Goal: Task Accomplishment & Management: Complete application form

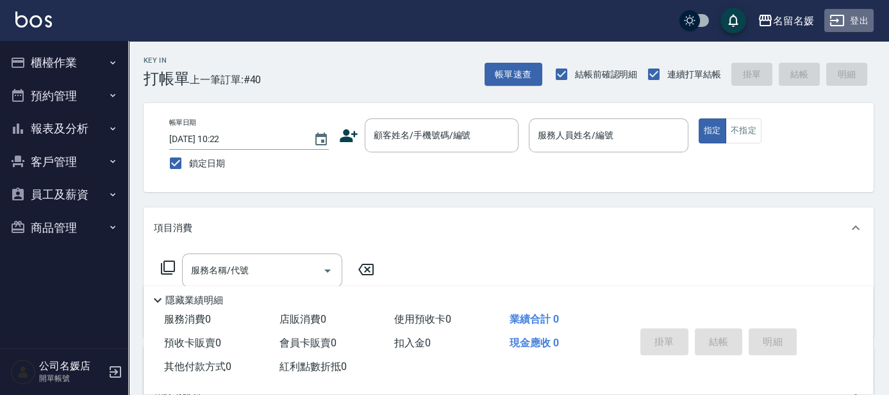
click at [848, 24] on button "登出" at bounding box center [848, 21] width 49 height 24
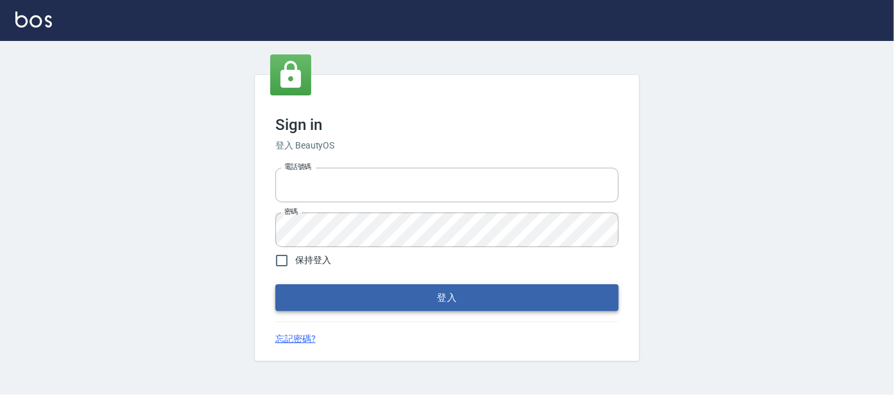
type input "0227605235"
click at [422, 295] on button "登入" at bounding box center [447, 297] width 343 height 27
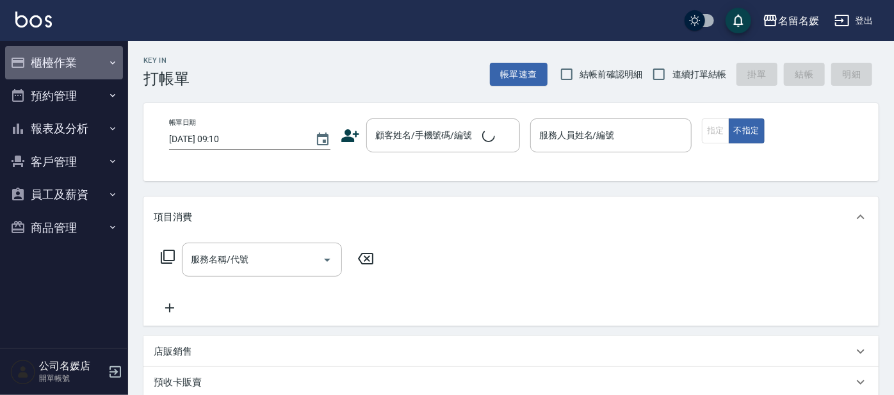
click at [62, 63] on button "櫃檯作業" at bounding box center [64, 62] width 118 height 33
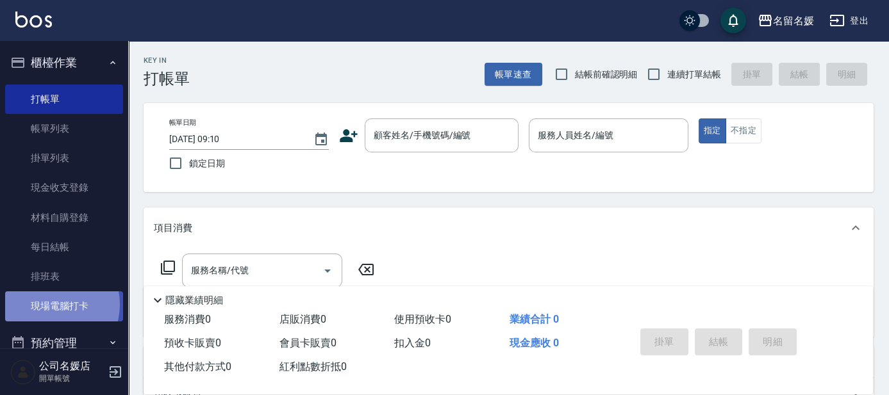
click at [52, 304] on link "現場電腦打卡" at bounding box center [64, 306] width 118 height 29
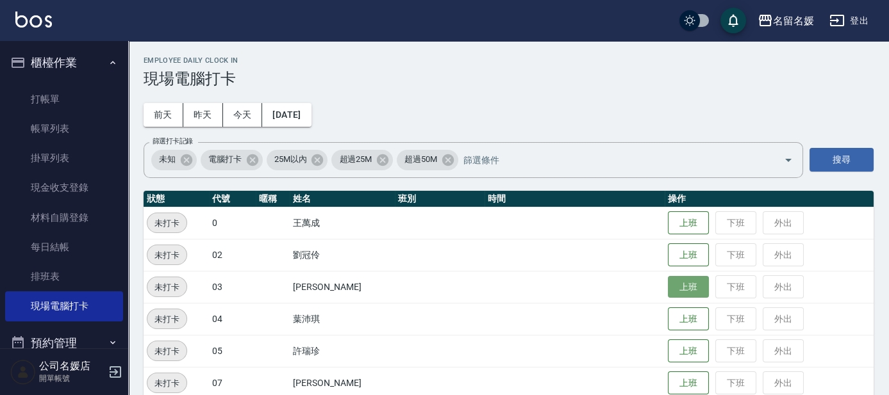
click at [679, 292] on button "上班" at bounding box center [688, 287] width 41 height 22
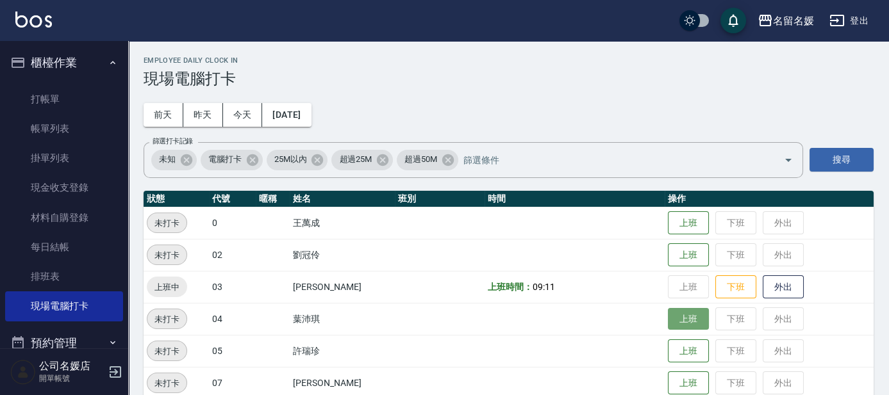
click at [673, 321] on button "上班" at bounding box center [688, 319] width 41 height 22
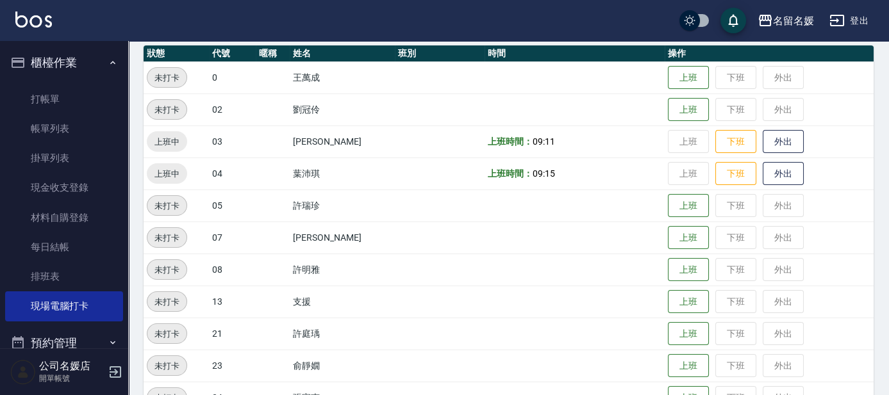
scroll to position [174, 0]
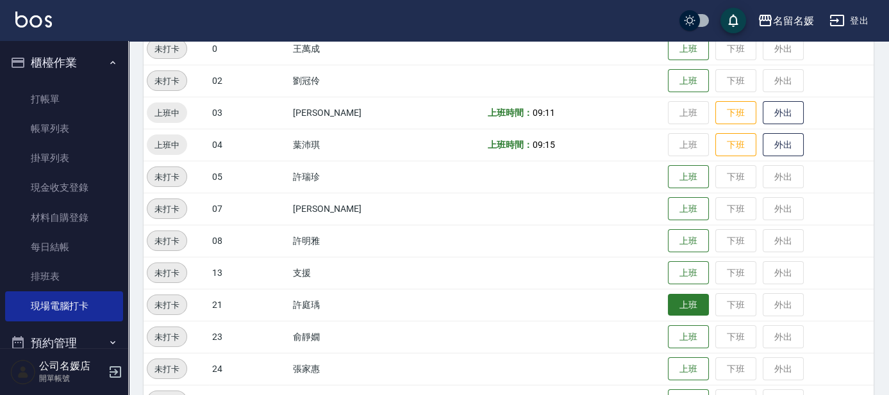
click at [684, 299] on button "上班" at bounding box center [688, 305] width 41 height 22
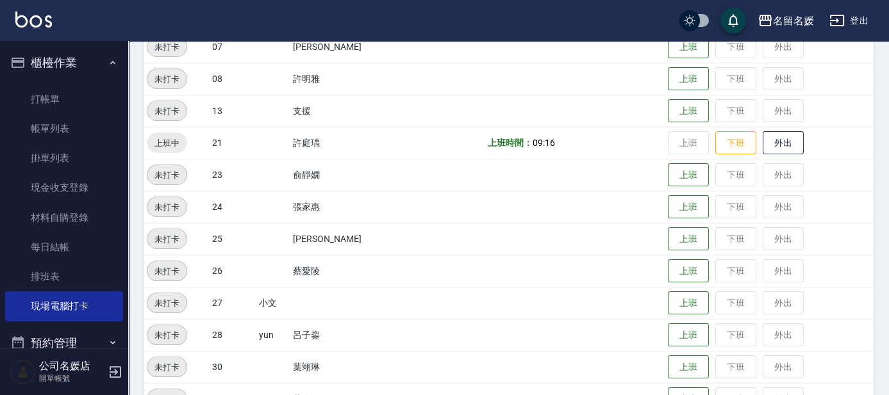
scroll to position [349, 0]
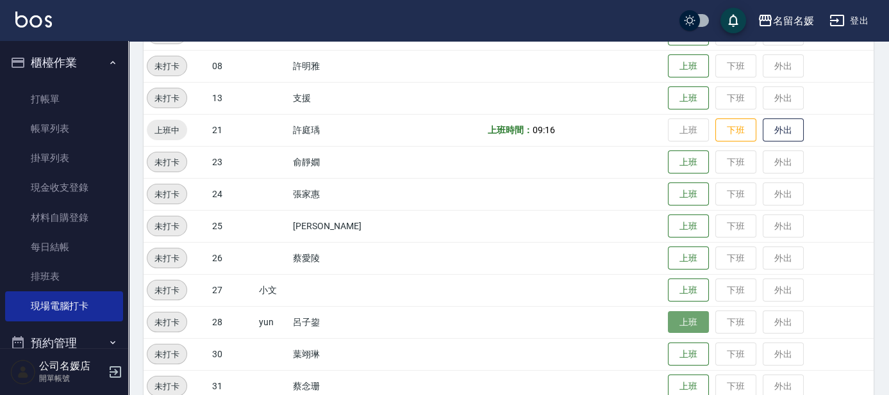
click at [670, 324] on button "上班" at bounding box center [688, 322] width 41 height 22
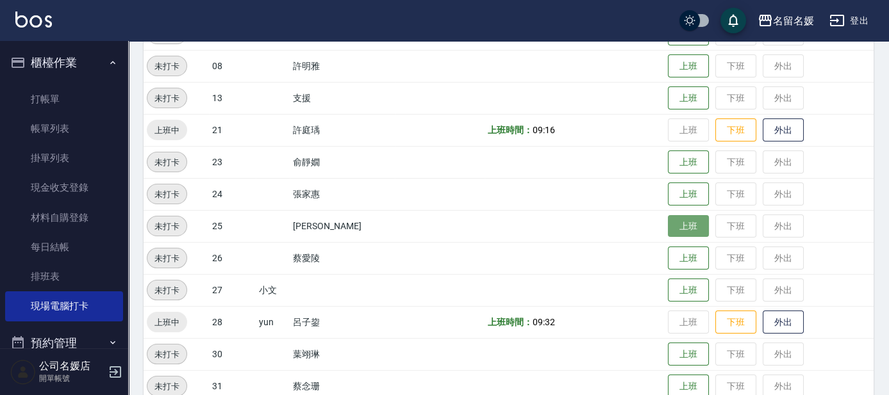
click at [673, 227] on button "上班" at bounding box center [688, 226] width 41 height 22
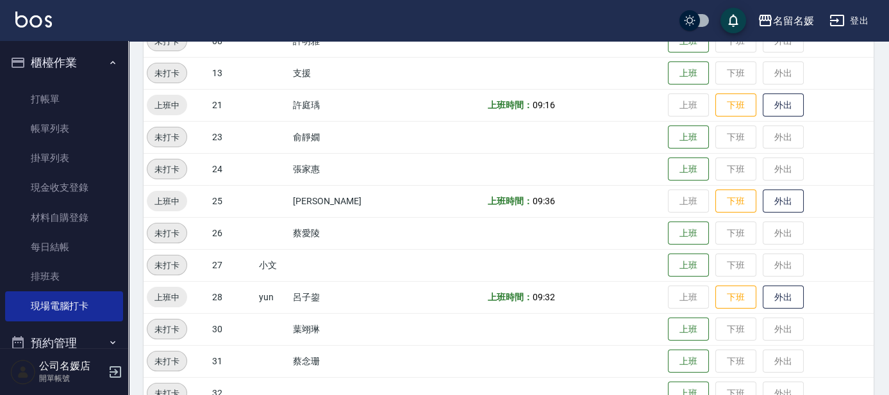
scroll to position [0, 0]
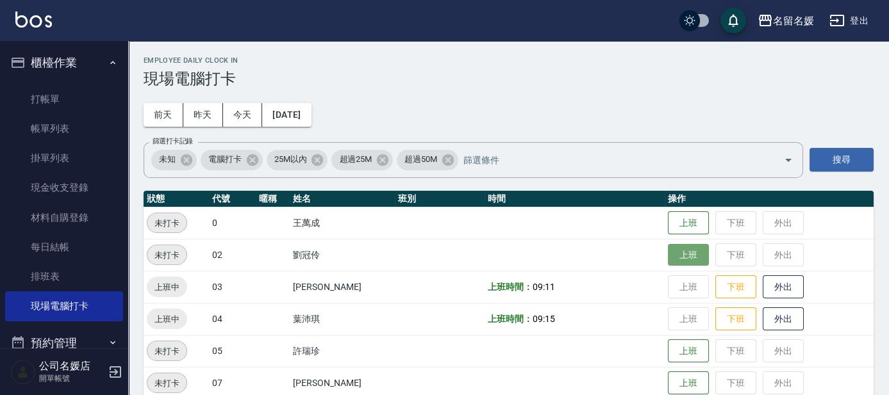
click at [671, 249] on button "上班" at bounding box center [688, 255] width 41 height 22
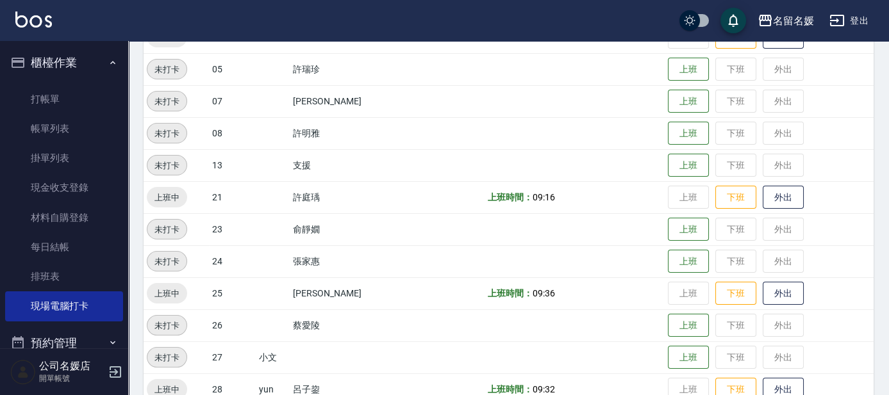
scroll to position [291, 0]
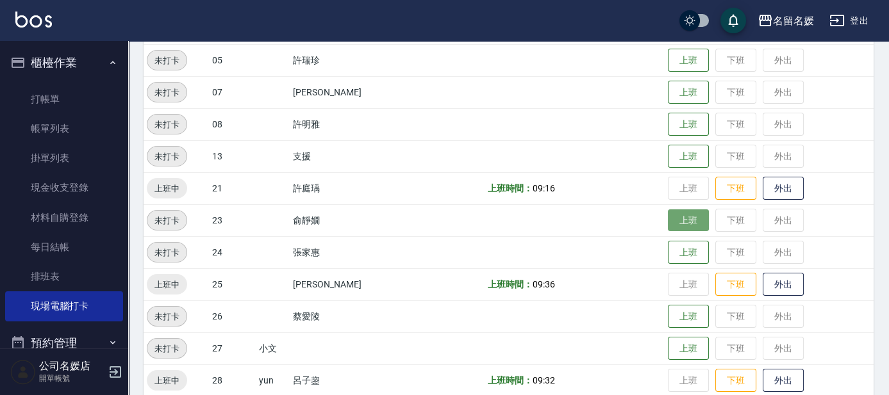
click at [698, 219] on button "上班" at bounding box center [688, 221] width 41 height 22
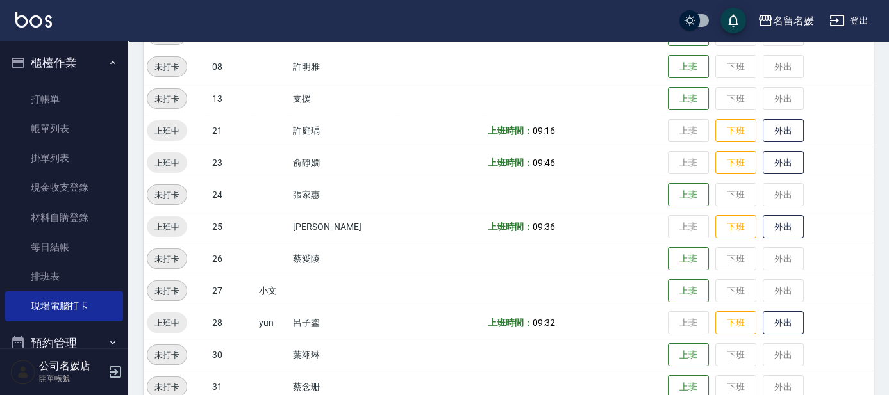
scroll to position [349, 0]
click at [676, 190] on button "上班" at bounding box center [688, 194] width 41 height 22
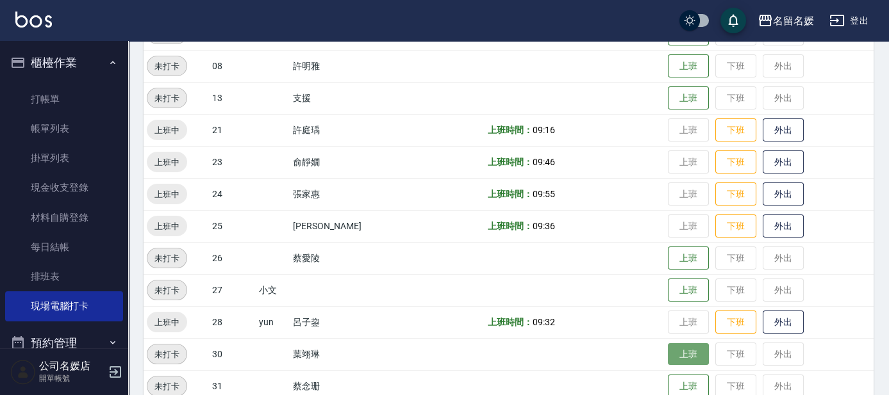
click at [671, 354] on button "上班" at bounding box center [688, 354] width 41 height 22
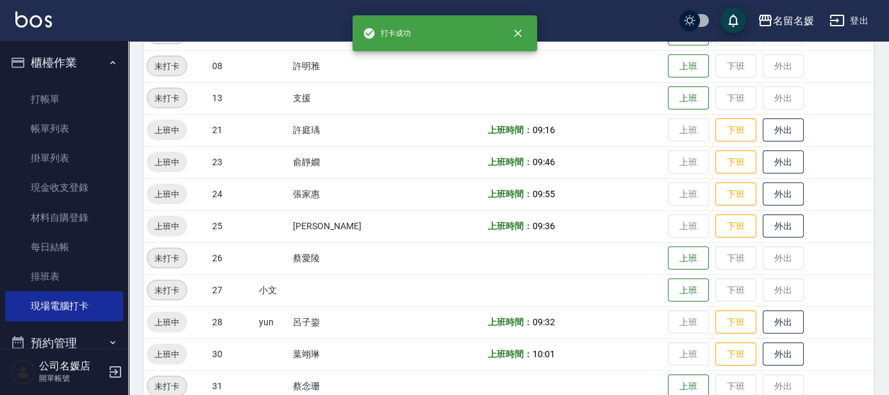
click at [664, 379] on td "上班 下班 外出" at bounding box center [768, 386] width 209 height 32
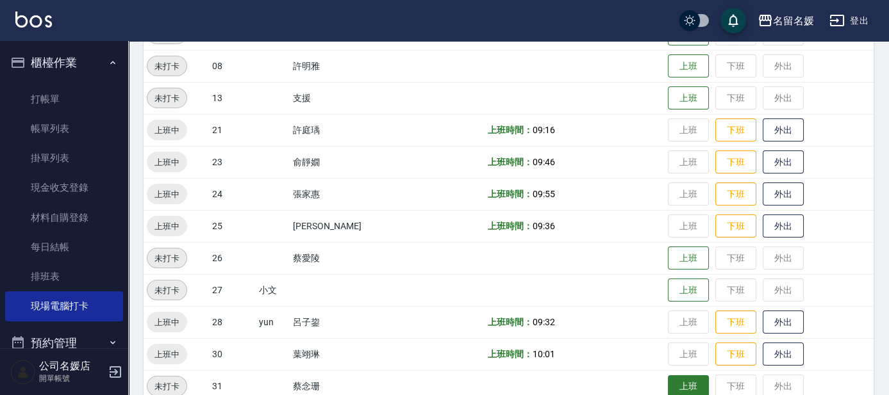
click at [688, 379] on button "上班" at bounding box center [688, 386] width 41 height 22
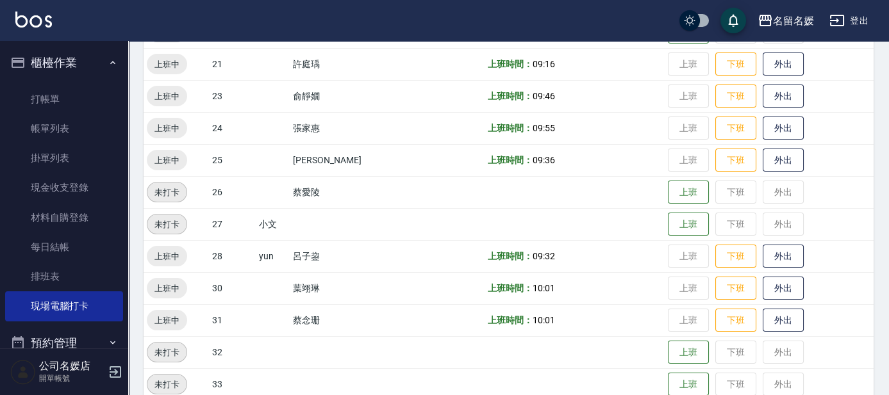
scroll to position [524, 0]
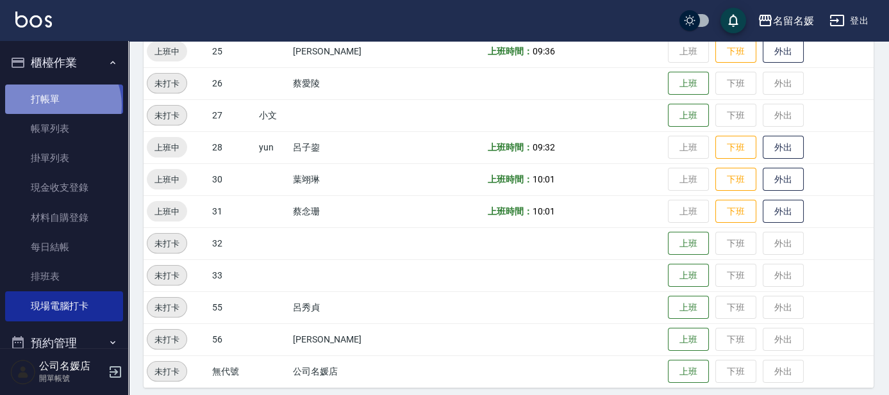
click at [54, 105] on link "打帳單" at bounding box center [64, 99] width 118 height 29
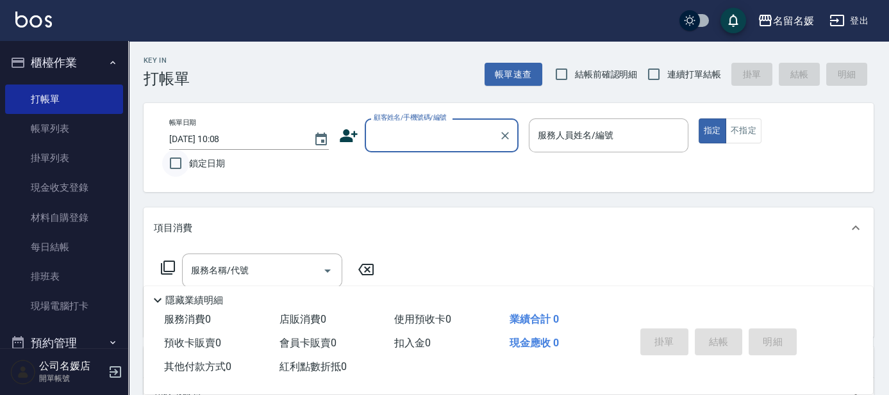
click at [173, 158] on input "鎖定日期" at bounding box center [175, 163] width 27 height 27
checkbox input "true"
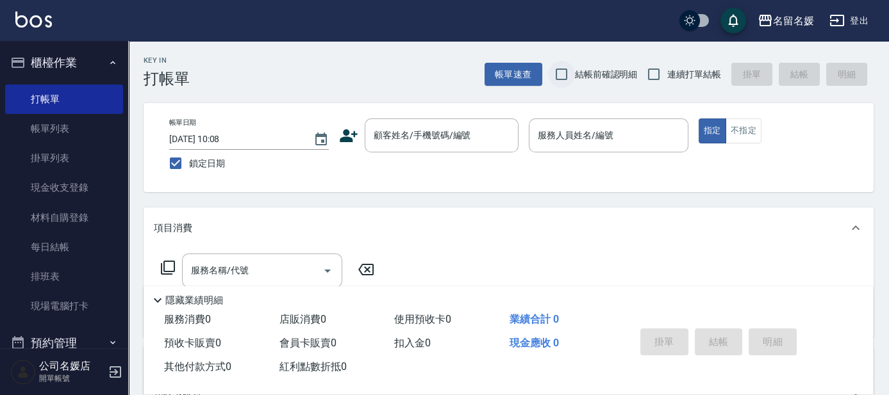
click at [562, 81] on input "結帳前確認明細" at bounding box center [561, 74] width 27 height 27
checkbox input "true"
click at [655, 77] on input "連續打單結帳" at bounding box center [653, 74] width 27 height 27
checkbox input "true"
click at [406, 136] on div "顧客姓名/手機號碼/編號 顧客姓名/手機號碼/編號" at bounding box center [442, 136] width 154 height 34
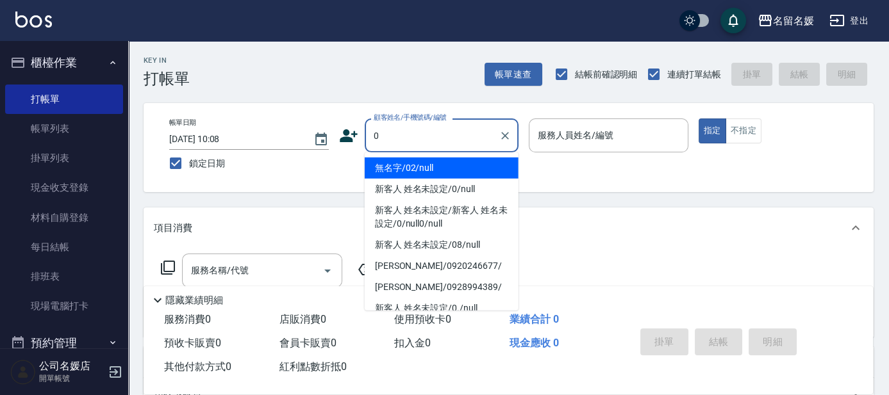
type input "0"
type input "04"
type input "無名字/02/null"
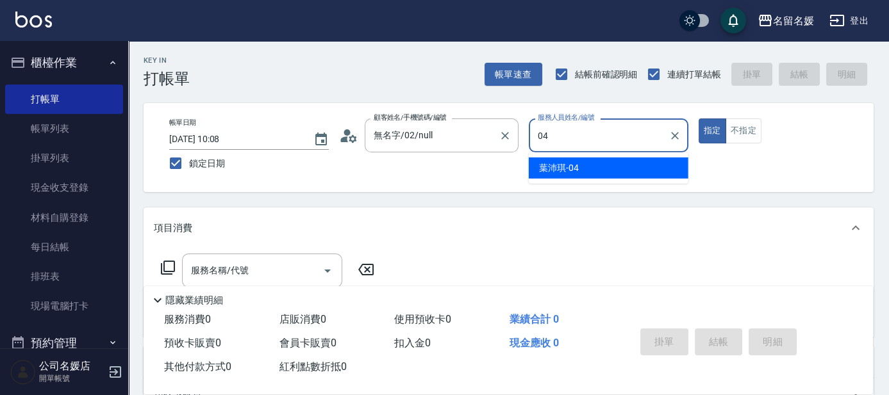
type input "04"
type button "true"
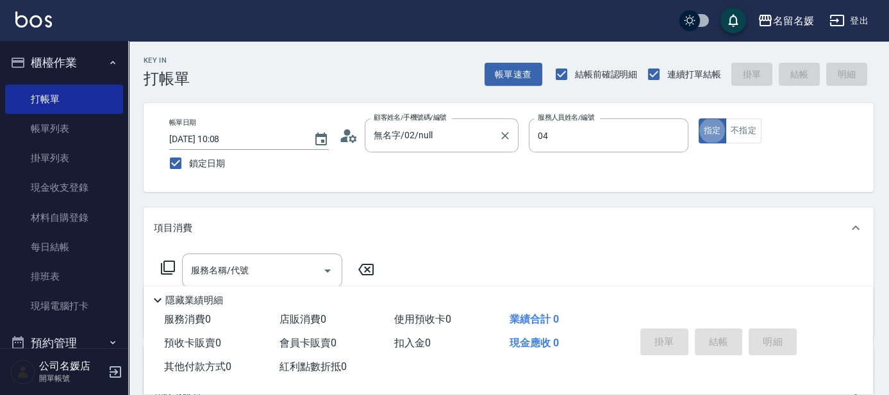
type input "葉沛琪-04"
type input "新客人 姓名未設定/0/null"
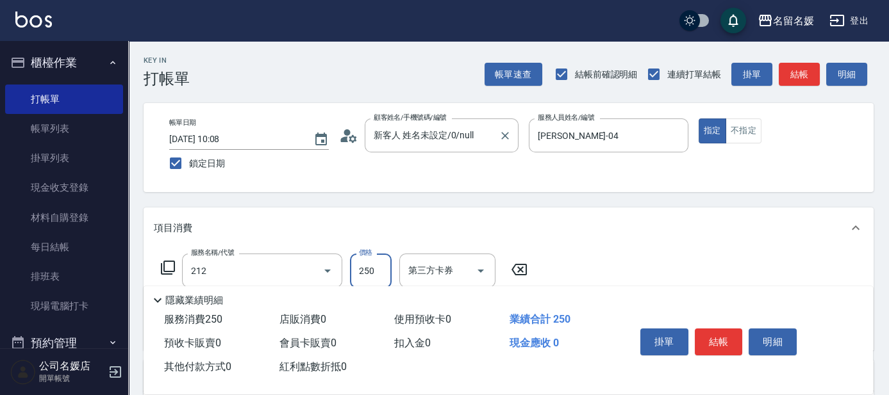
type input "洗髮券-(卡)250(212)"
type input "舊有卡券"
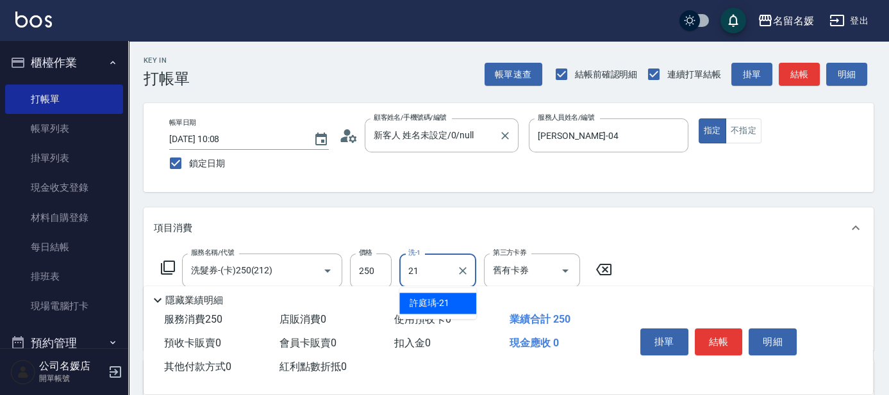
type input "許庭瑀-21"
type input "洗髮券-(卡)250(212)"
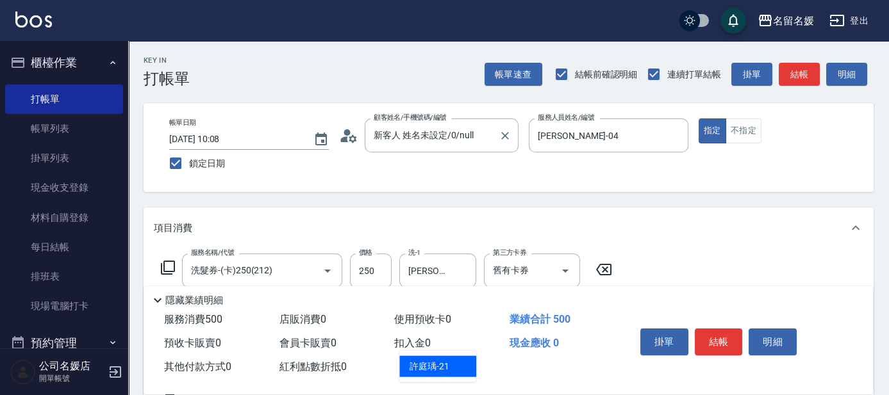
type input "許庭瑀-21"
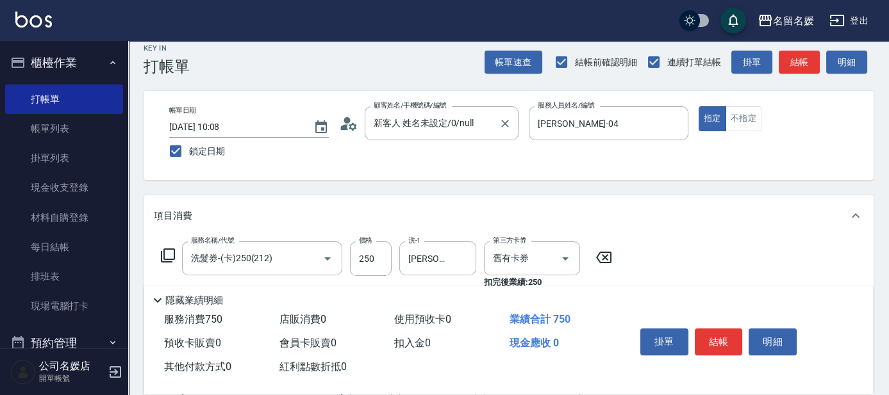
type input "洗髮券-(卡)250(212)"
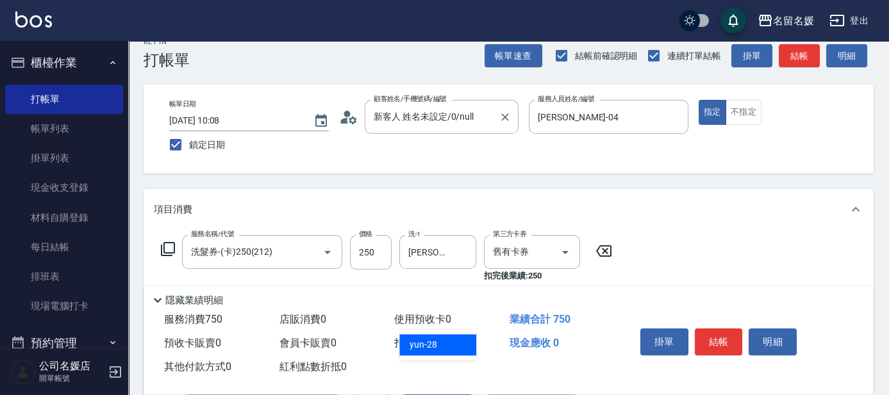
type input "yun-28"
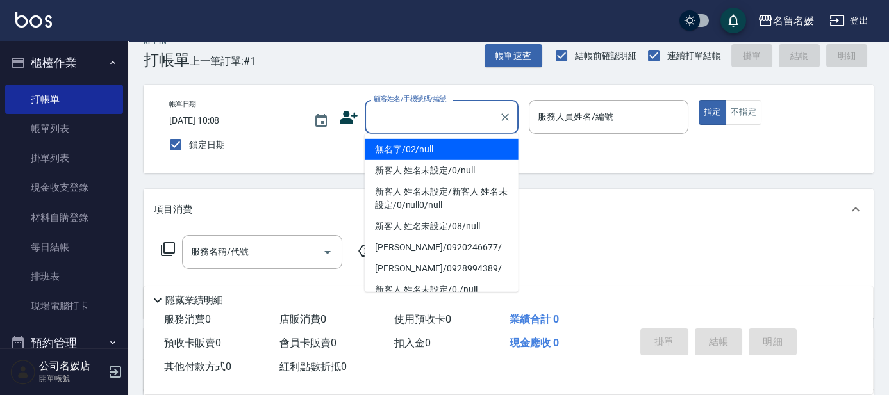
click at [428, 115] on input "顧客姓名/手機號碼/編號" at bounding box center [431, 117] width 123 height 22
click at [424, 145] on li "無名字/02/null" at bounding box center [442, 149] width 154 height 21
type input "無名字/02/null"
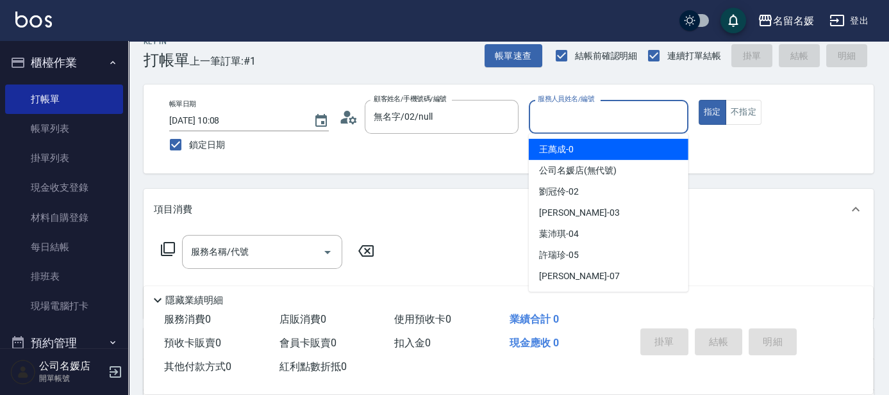
click at [586, 113] on input "服務人員姓名/編號" at bounding box center [608, 117] width 148 height 22
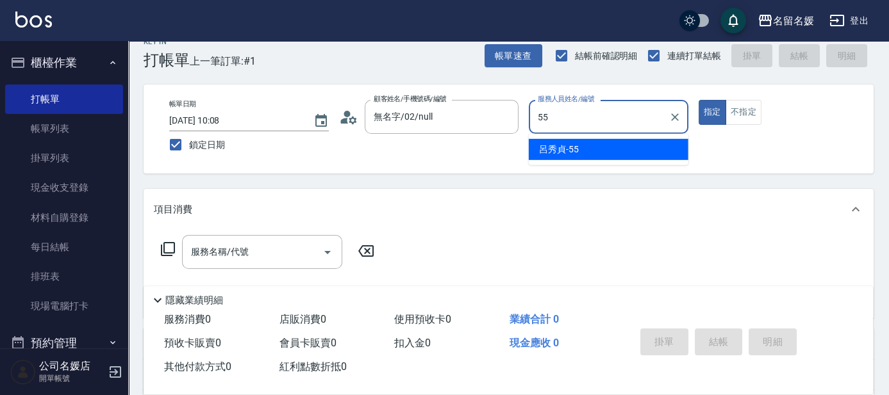
type input "呂秀貞-55"
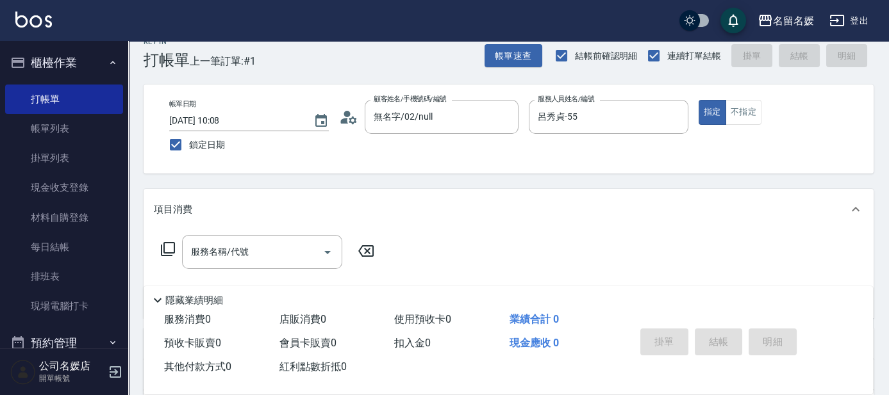
click at [167, 249] on icon at bounding box center [167, 249] width 15 height 15
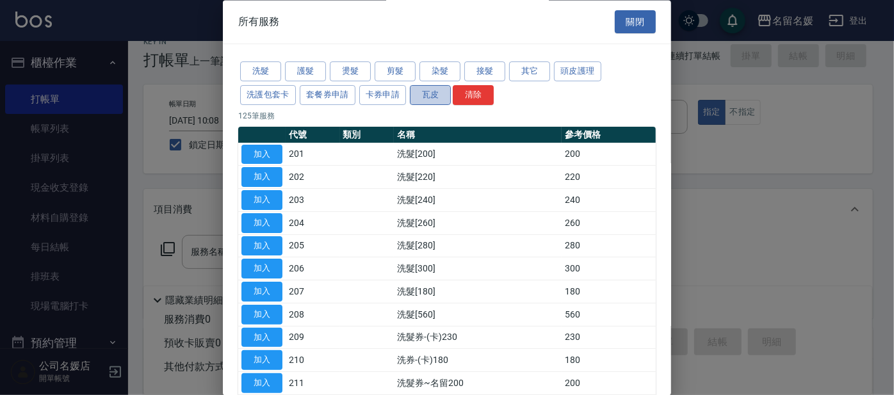
click at [432, 96] on button "瓦皮" at bounding box center [430, 95] width 41 height 20
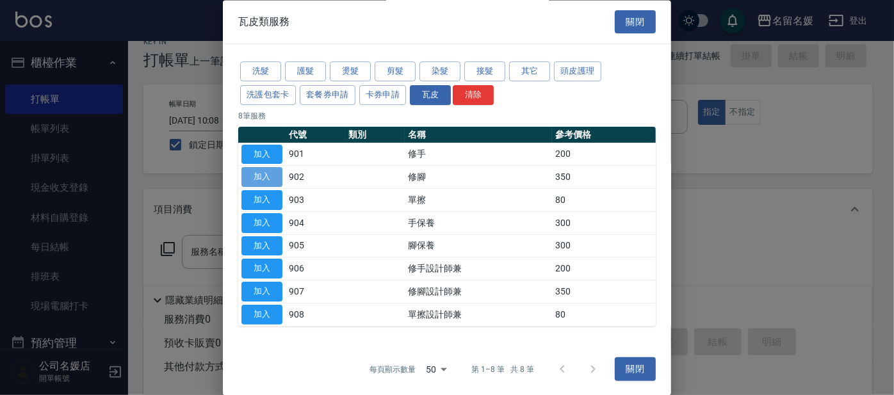
click at [260, 177] on button "加入" at bounding box center [262, 178] width 41 height 20
type input "修腳(902)"
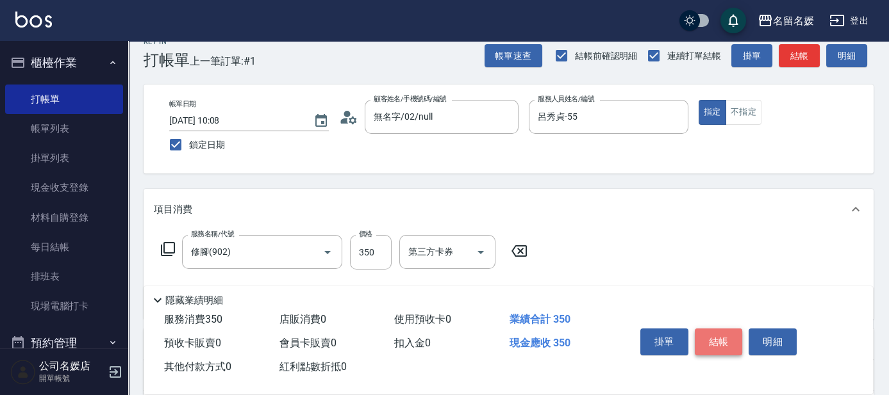
click at [718, 338] on button "結帳" at bounding box center [719, 342] width 48 height 27
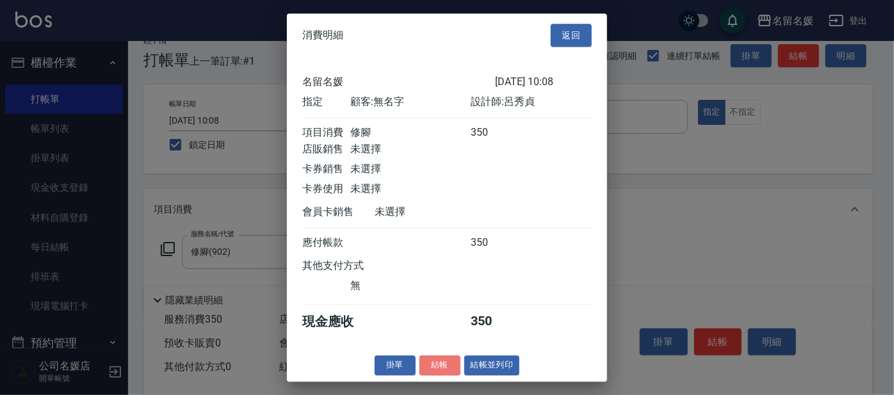
drag, startPoint x: 438, startPoint y: 373, endPoint x: 481, endPoint y: 335, distance: 56.7
click at [438, 372] on button "結帳" at bounding box center [440, 366] width 41 height 20
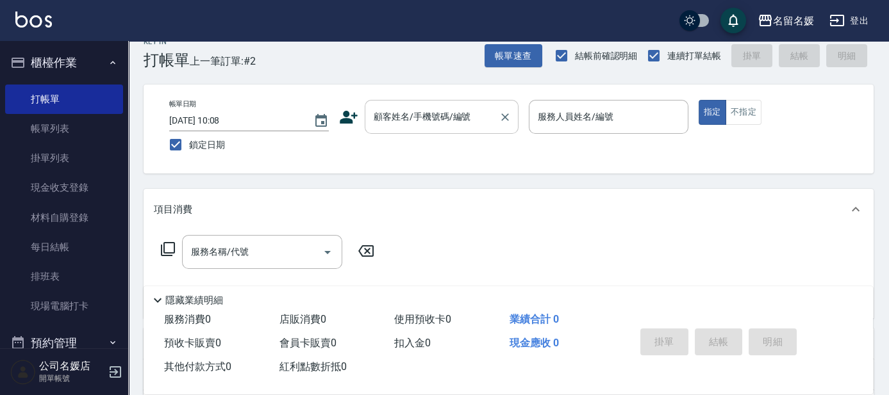
drag, startPoint x: 404, startPoint y: 86, endPoint x: 401, endPoint y: 99, distance: 13.7
click at [403, 92] on div "帳單日期 2025/10/12 10:08 鎖定日期 顧客姓名/手機號碼/編號 顧客姓名/手機號碼/編號 服務人員姓名/編號 服務人員姓名/編號 指定 不指定" at bounding box center [509, 129] width 730 height 89
click at [401, 100] on div "顧客姓名/手機號碼/編號" at bounding box center [442, 117] width 154 height 34
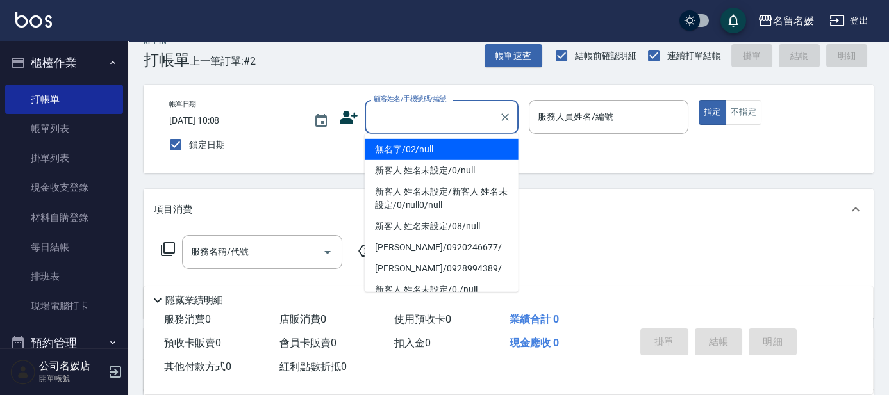
click at [395, 103] on label "顧客姓名/手機號碼/編號" at bounding box center [410, 99] width 73 height 10
click at [395, 106] on input "顧客姓名/手機號碼/編號" at bounding box center [431, 117] width 123 height 22
click at [410, 149] on li "無名字/02/null" at bounding box center [442, 149] width 154 height 21
type input "無名字/02/null"
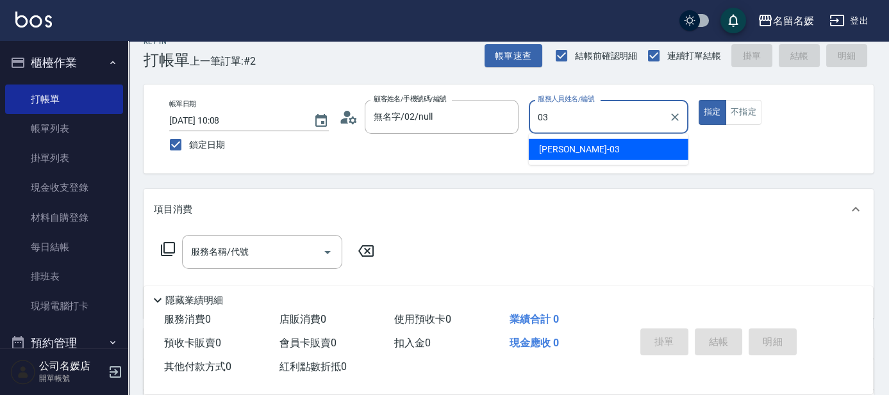
click at [550, 145] on span "蔡依芳 -03" at bounding box center [579, 149] width 81 height 13
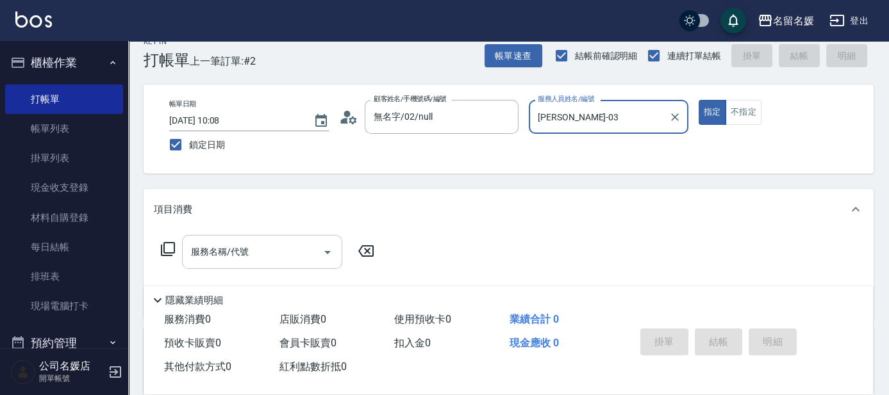
type input "蔡依芳-03"
click at [254, 251] on input "服務名稱/代號" at bounding box center [252, 252] width 129 height 22
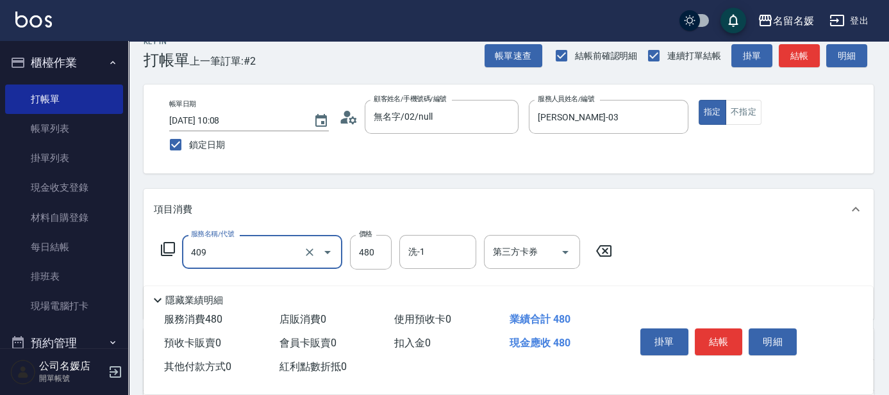
type input "洗+剪(409)"
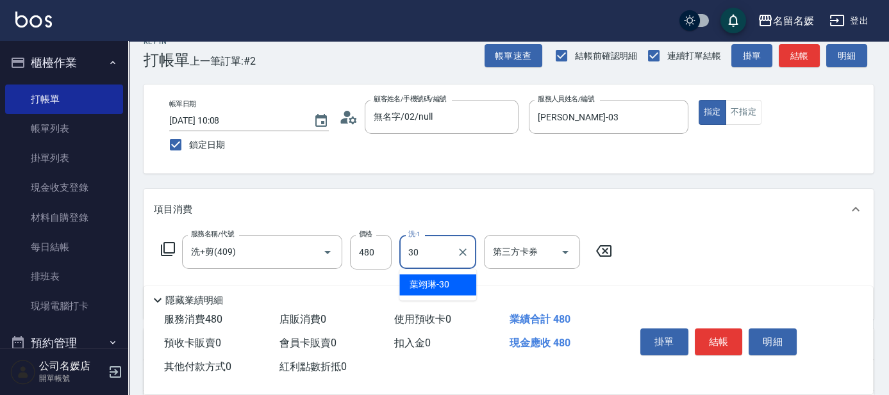
click at [422, 293] on div "葉翊琳 -30" at bounding box center [437, 284] width 77 height 21
type input "葉翊琳-30"
click at [365, 247] on input "480" at bounding box center [371, 252] width 42 height 35
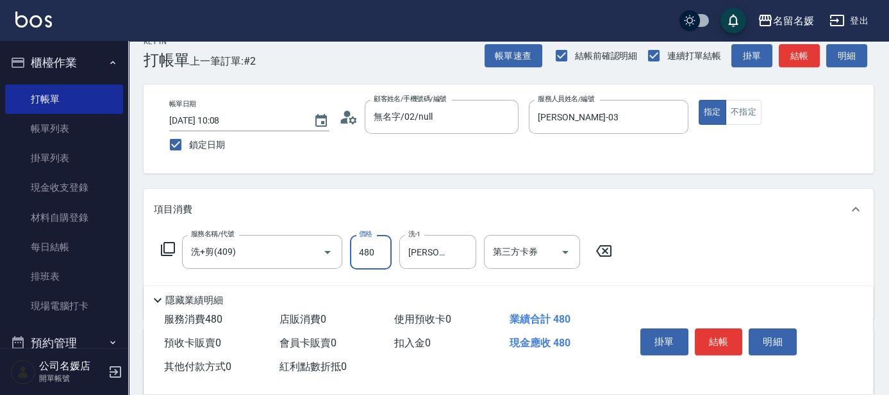
click at [364, 252] on input "480" at bounding box center [371, 252] width 42 height 35
type input "580"
click at [709, 338] on button "結帳" at bounding box center [719, 342] width 48 height 27
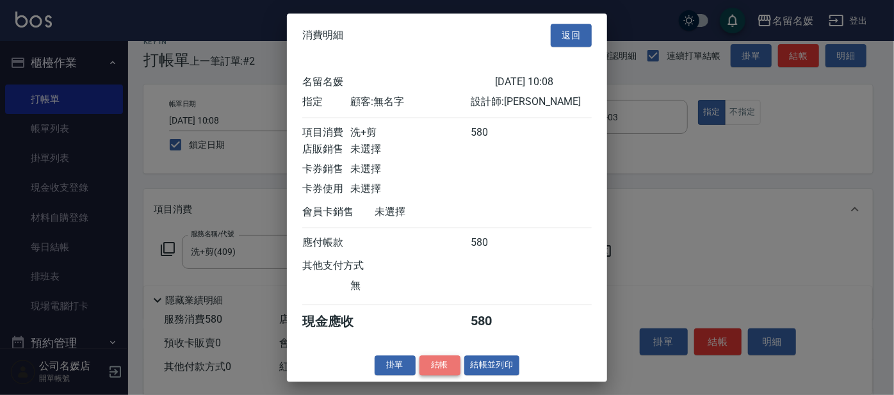
click at [437, 369] on button "結帳" at bounding box center [440, 366] width 41 height 20
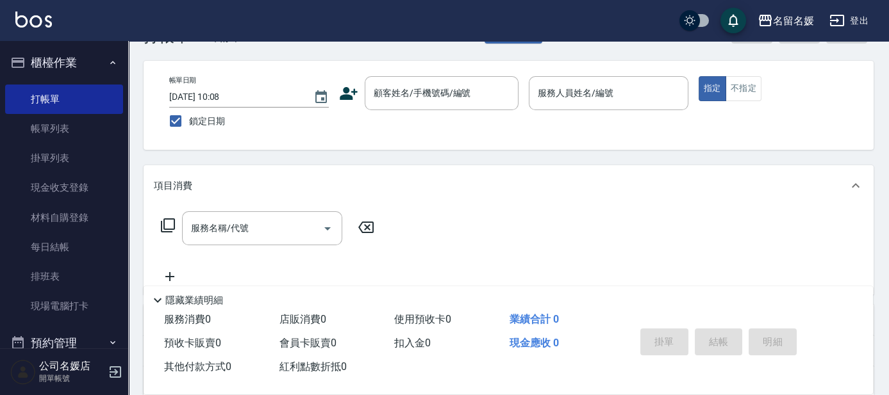
scroll to position [0, 0]
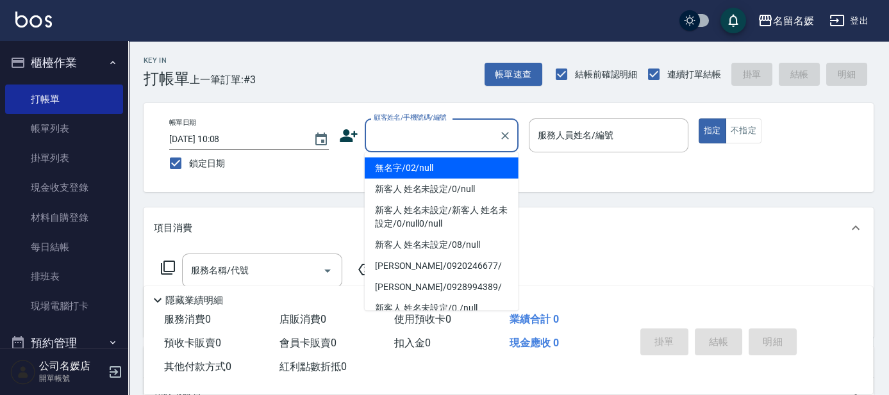
click at [452, 145] on input "顧客姓名/手機號碼/編號" at bounding box center [431, 135] width 123 height 22
type input "0"
type input "無名字/02/null"
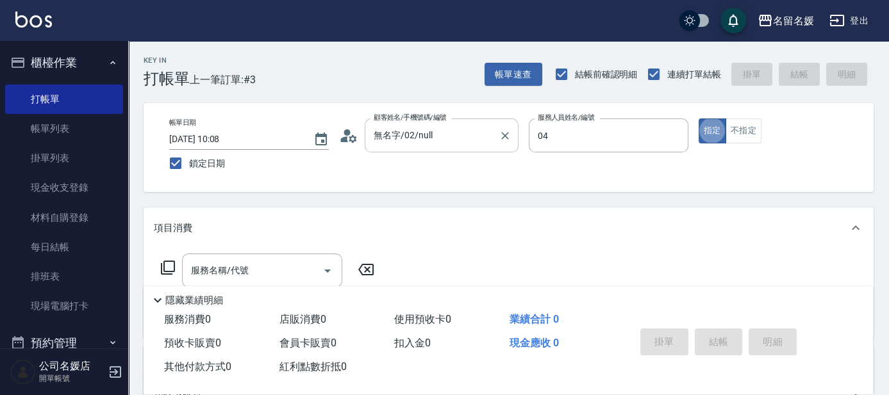
type input "葉沛琪-04"
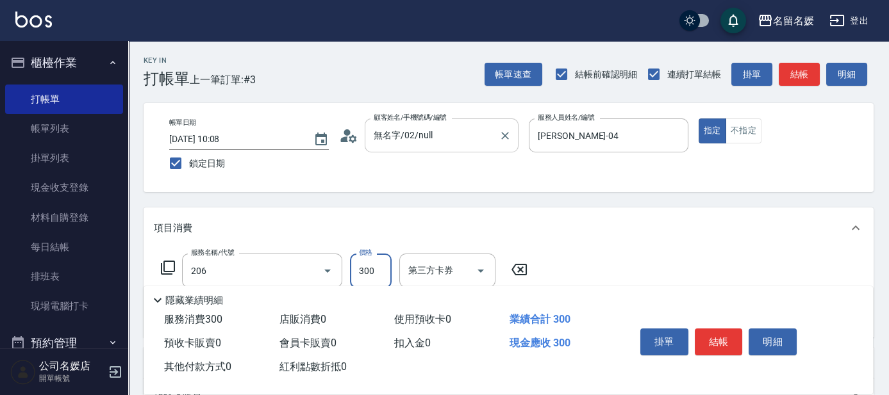
type input "洗髮[300](206)"
click at [434, 270] on input "洗-1" at bounding box center [437, 270] width 65 height 22
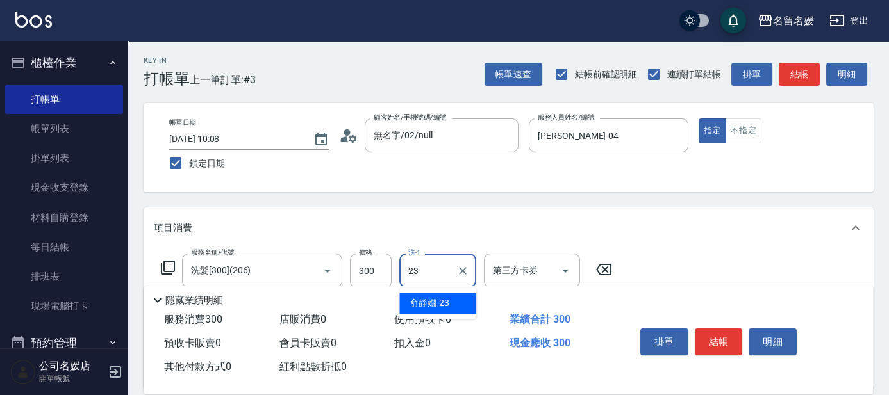
type input "俞靜嫺-23"
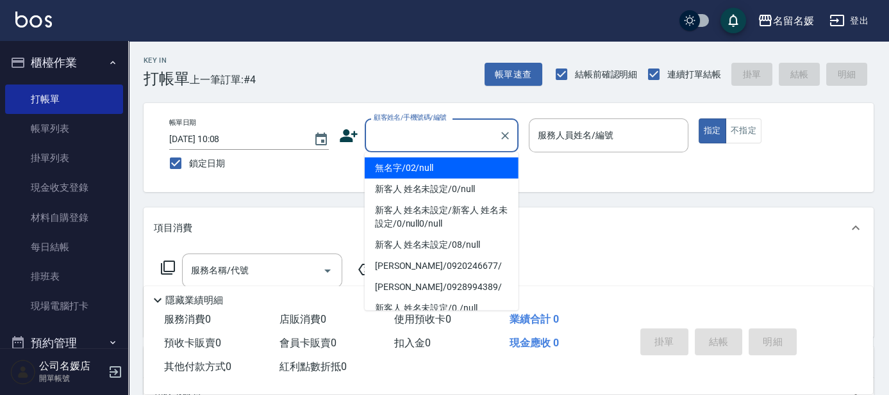
type input "1"
type input "無名字/02/null"
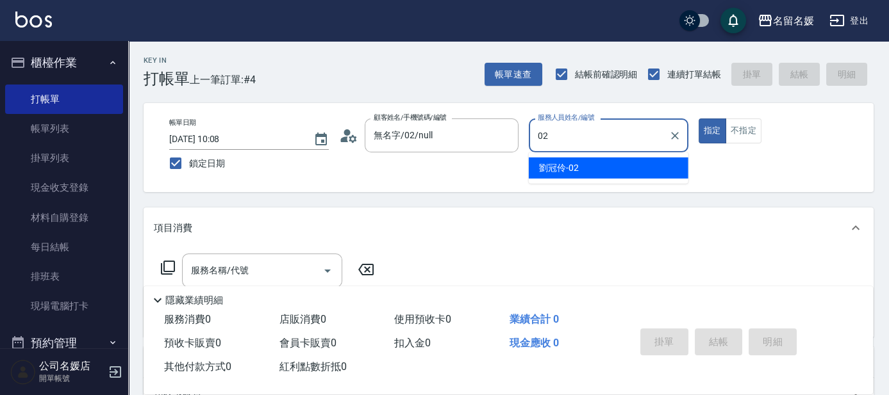
type input "劉冠伶-02"
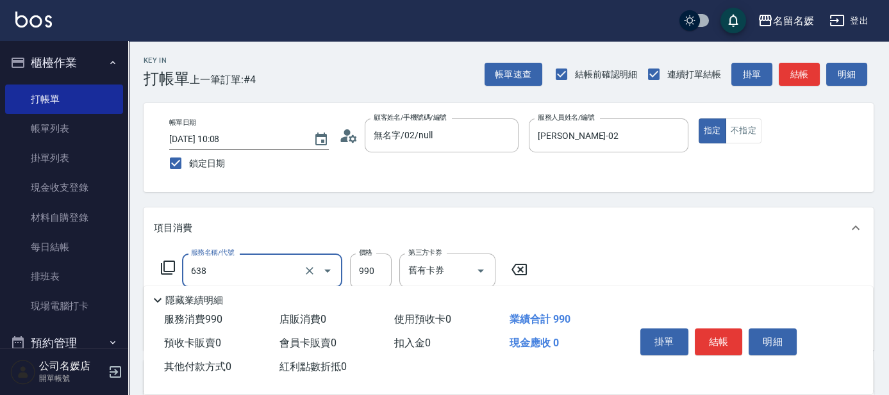
type input "(芙)頭皮養護套卡(638)"
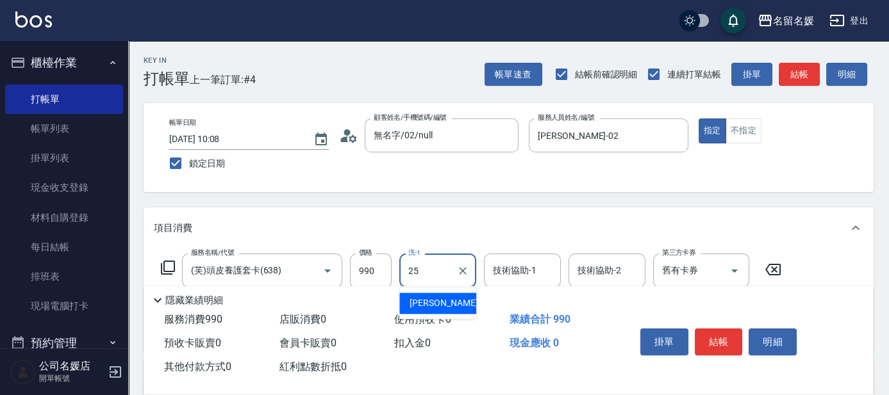
type input "楊瑋萱-25"
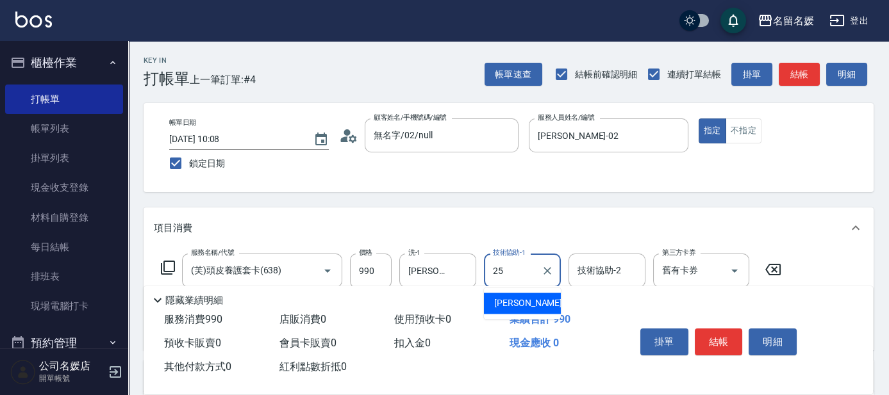
type input "楊瑋萱-25"
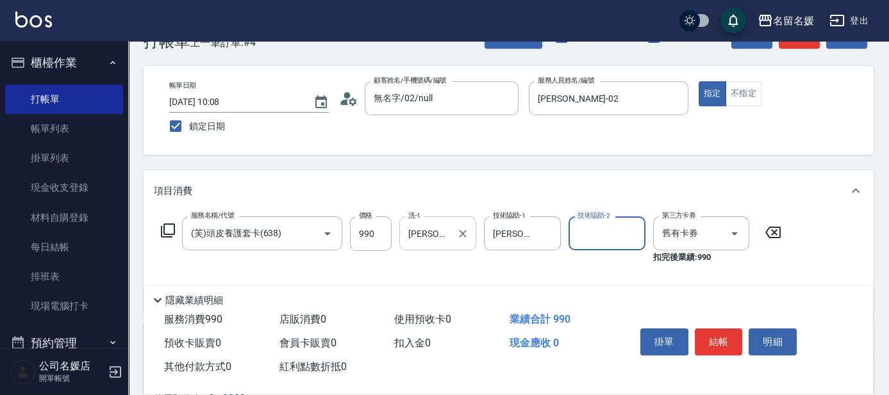
scroll to position [58, 0]
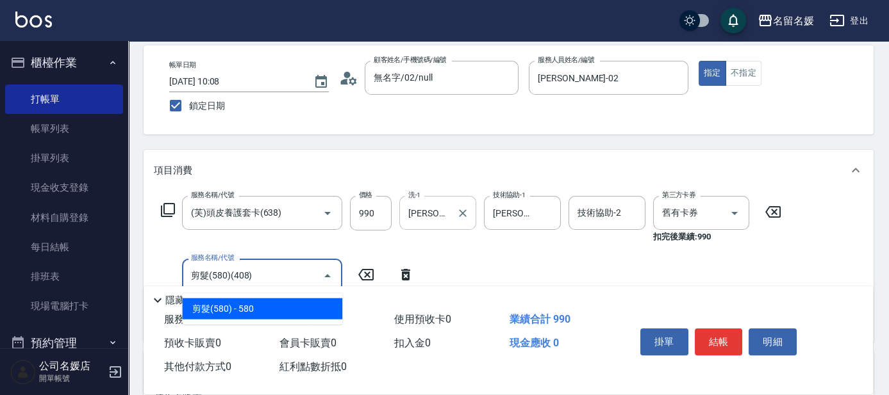
type input "剪髮(580)(408)"
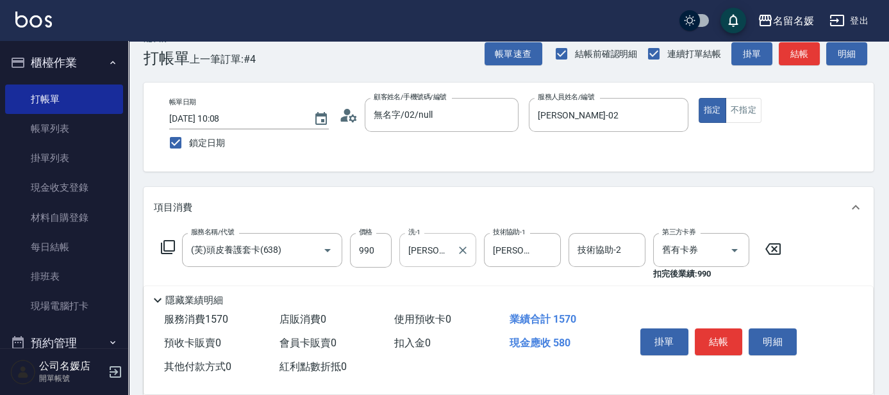
scroll to position [0, 0]
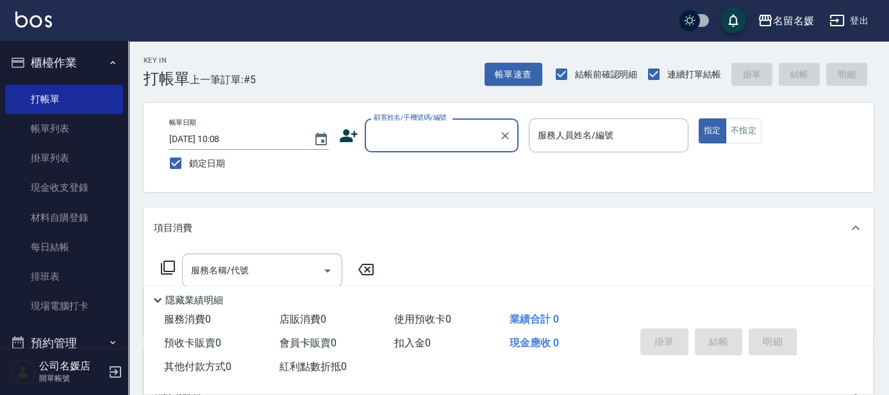
drag, startPoint x: 311, startPoint y: 145, endPoint x: 487, endPoint y: 152, distance: 176.4
click at [454, 163] on div "帳單日期 2025/10/12 10:08 鎖定日期 顧客姓名/手機號碼/編號 顧客姓名/手機號碼/編號 服務人員姓名/編號 服務人員姓名/編號 指定 不指定" at bounding box center [508, 148] width 699 height 58
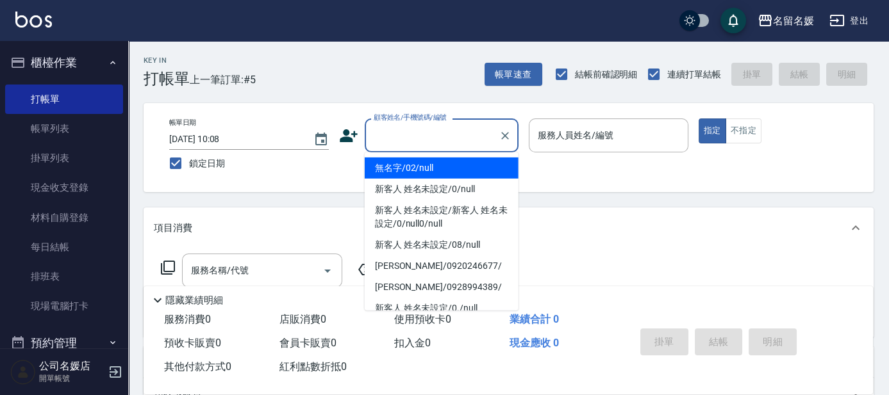
click at [442, 127] on div "顧客姓名/手機號碼/編號 顧客姓名/手機號碼/編號" at bounding box center [442, 136] width 154 height 34
type input "無名字/02/null"
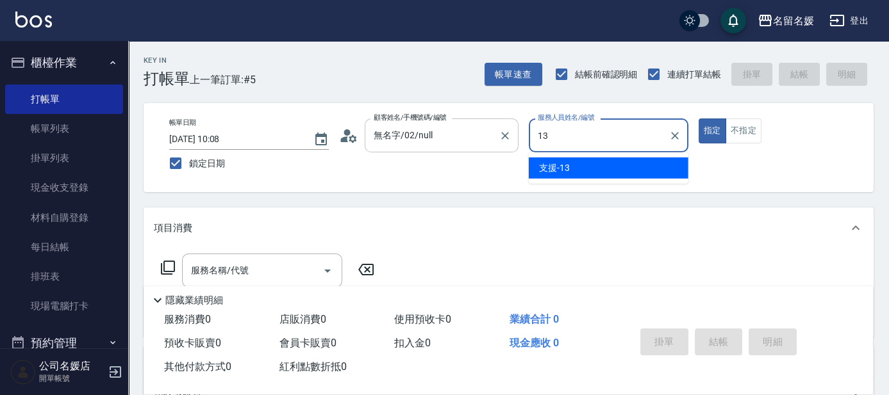
type input "支援-13"
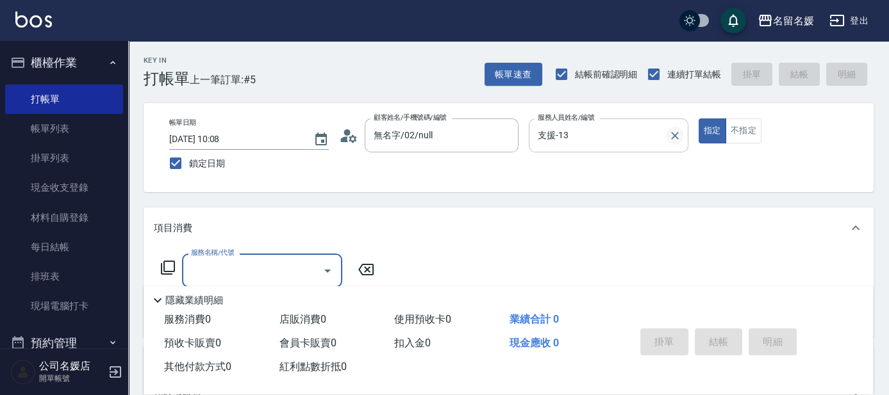
click at [668, 133] on button "Clear" at bounding box center [675, 136] width 18 height 18
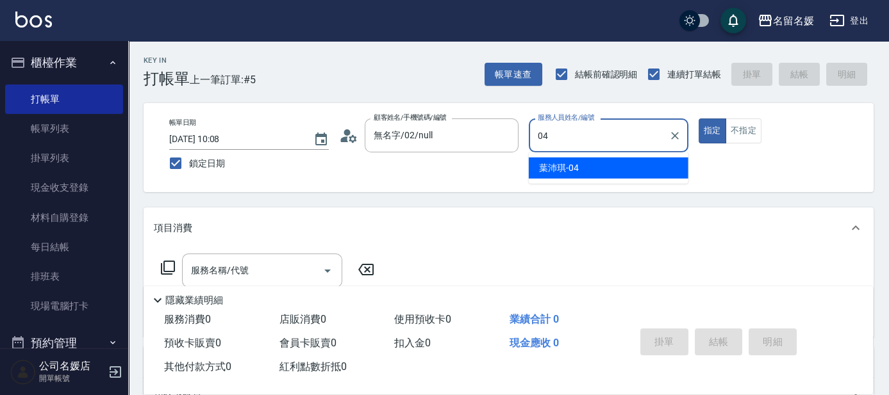
type input "葉沛琪-04"
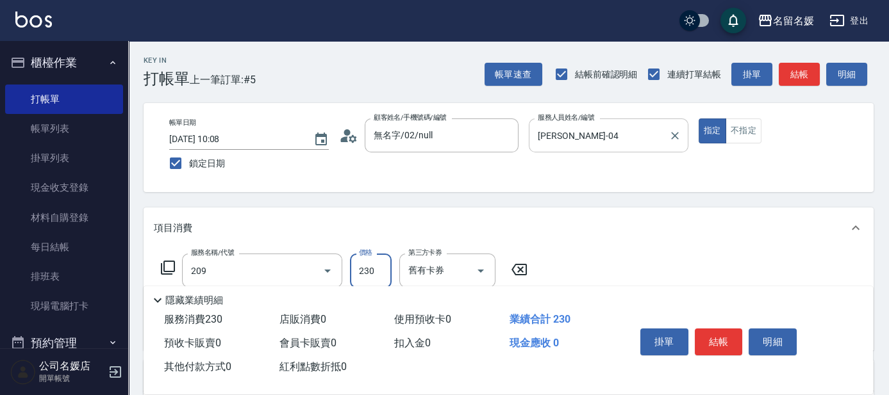
type input "洗髮券-(卡)230(209)"
type input "許庭瑀-21"
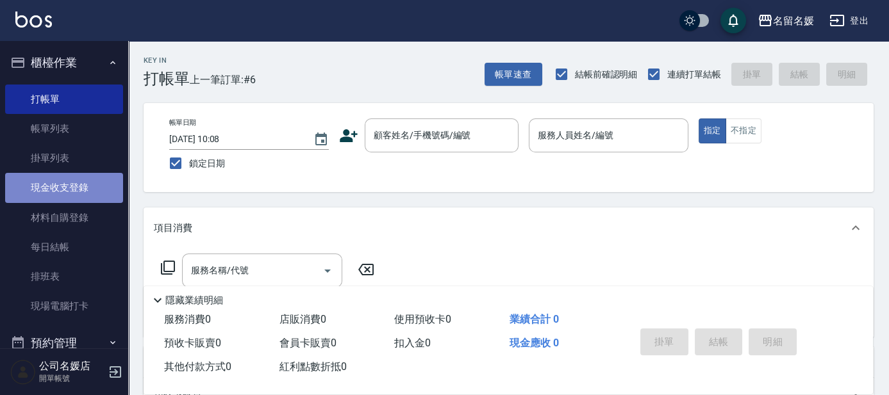
click at [72, 190] on link "現金收支登錄" at bounding box center [64, 187] width 118 height 29
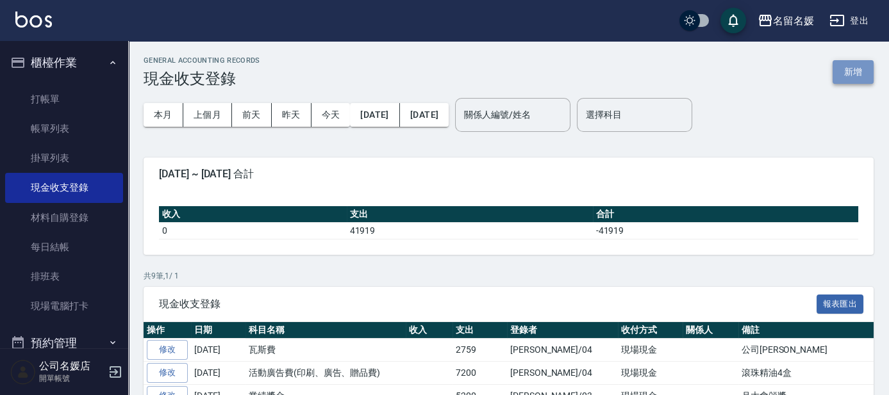
click at [855, 65] on button "新增" at bounding box center [852, 72] width 41 height 24
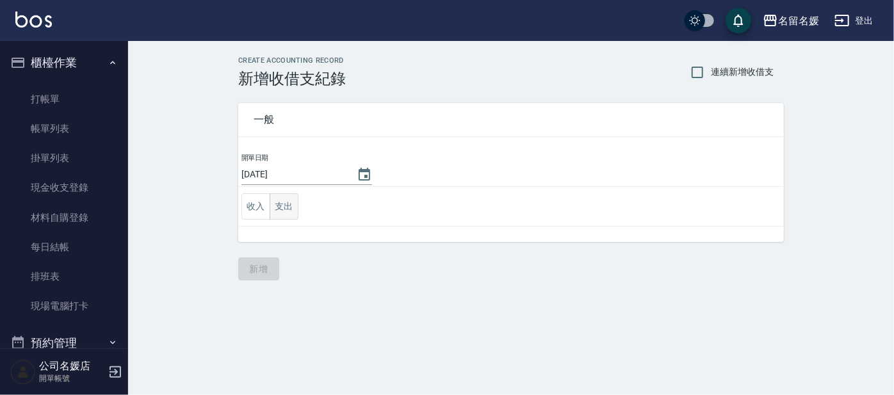
click at [284, 207] on button "支出" at bounding box center [284, 207] width 29 height 26
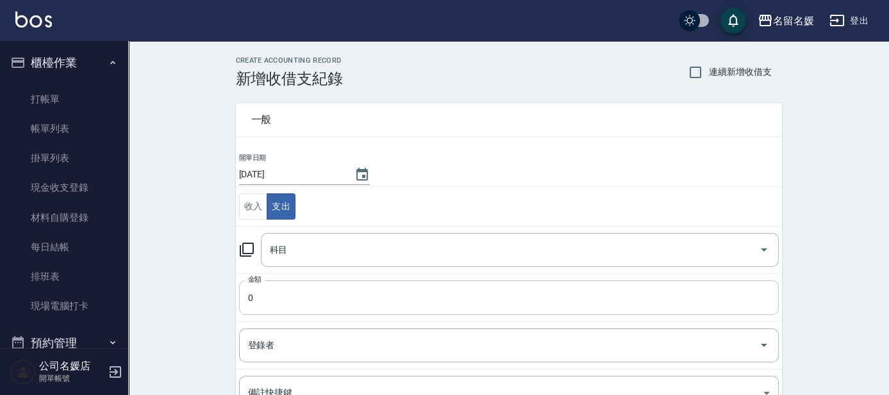
click at [302, 289] on input "0" at bounding box center [508, 298] width 539 height 35
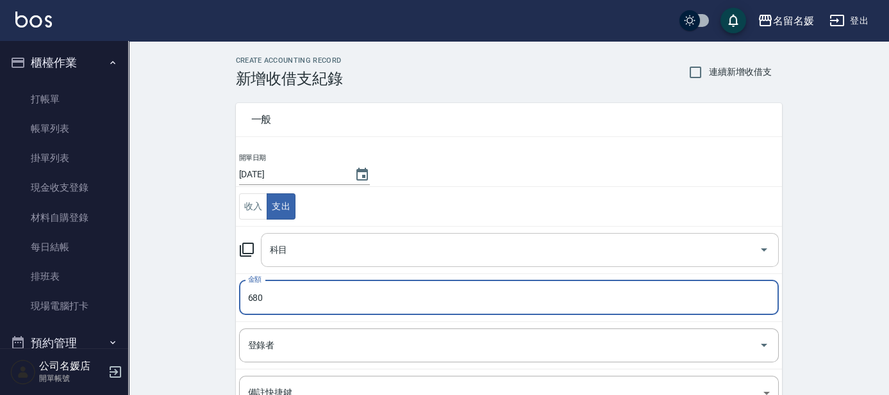
type input "680"
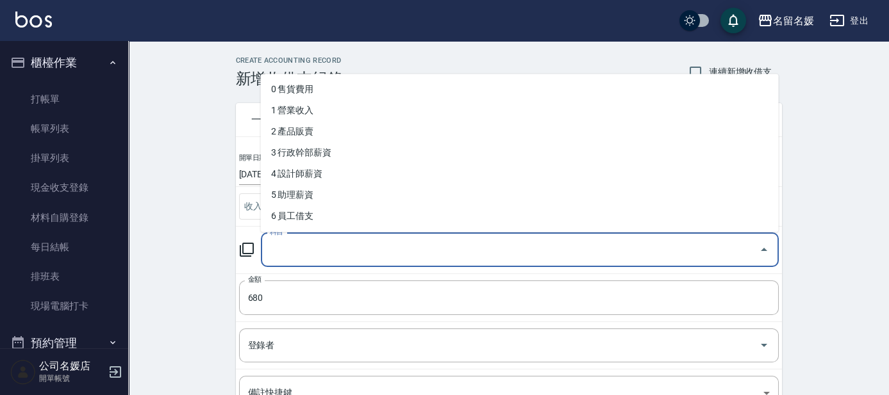
click at [302, 250] on input "科目" at bounding box center [510, 250] width 487 height 22
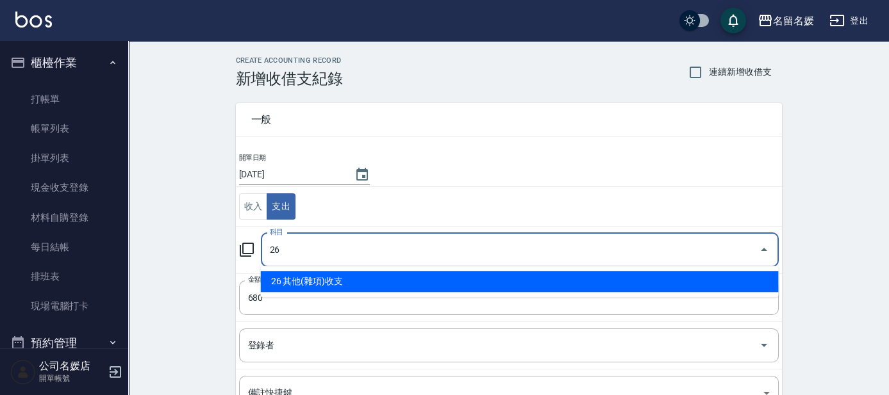
click at [316, 274] on li "26 其他(雜項)收支" at bounding box center [520, 281] width 518 height 21
type input "26 其他(雜項)收支"
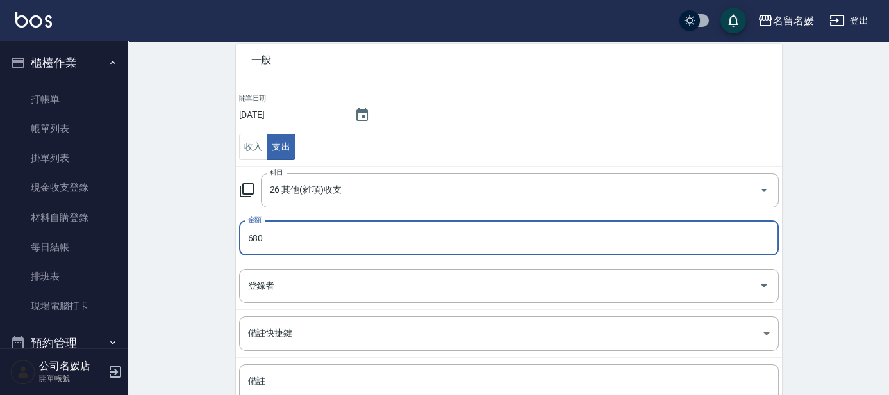
scroll to position [116, 0]
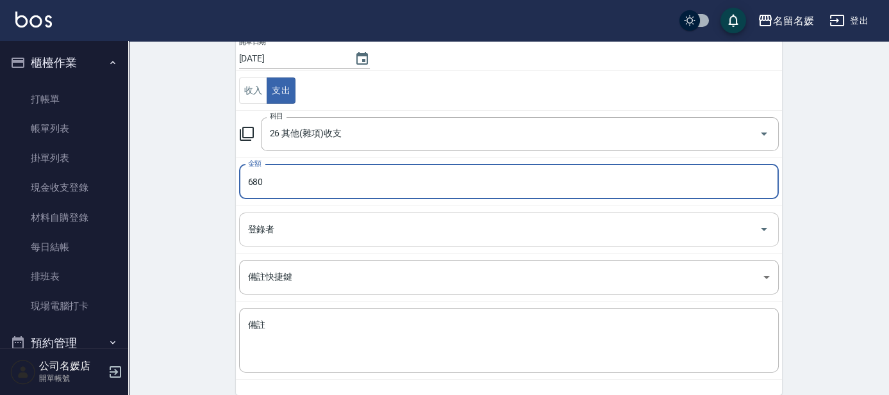
click at [283, 222] on input "登錄者" at bounding box center [499, 229] width 509 height 22
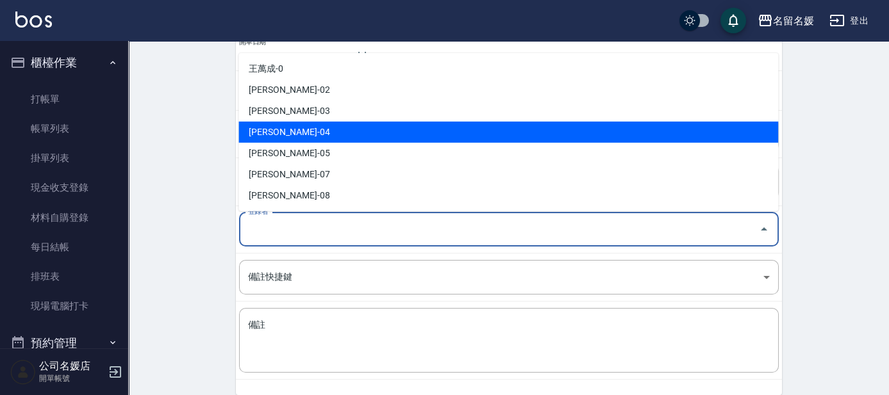
click at [296, 134] on li "葉沛琪-04" at bounding box center [507, 132] width 539 height 21
type input "葉沛琪-04"
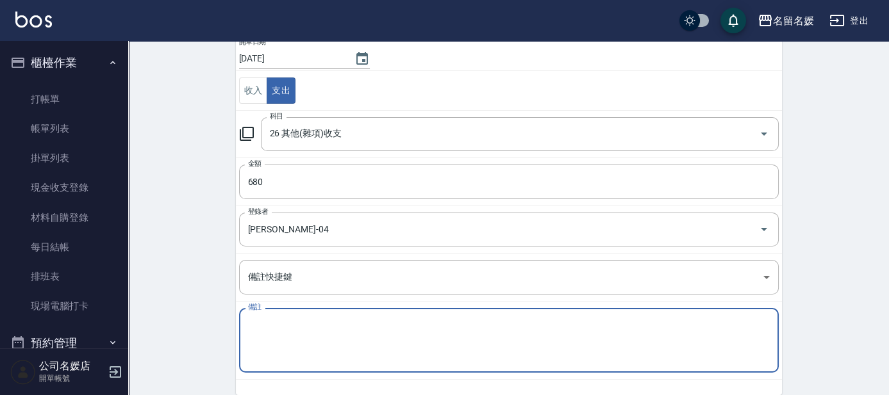
click at [271, 331] on textarea "備註" at bounding box center [509, 341] width 522 height 44
type textarea "v"
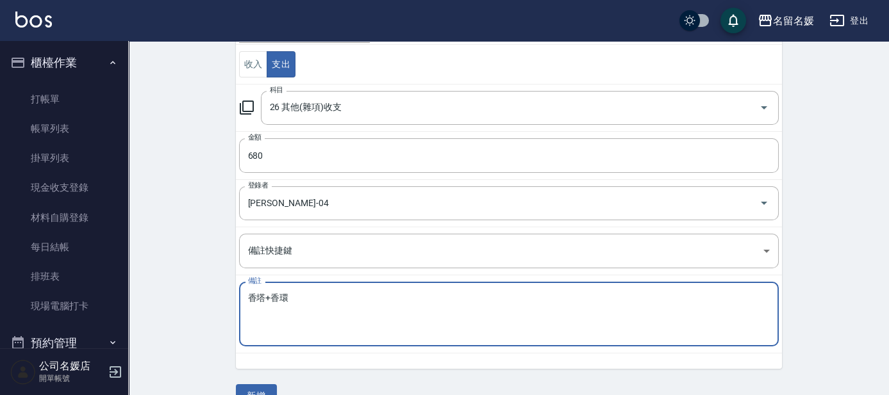
scroll to position [169, 0]
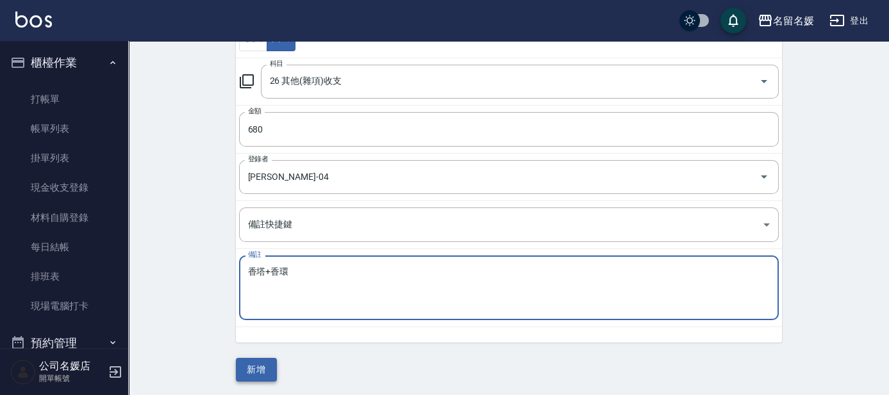
type textarea "香塔+香環"
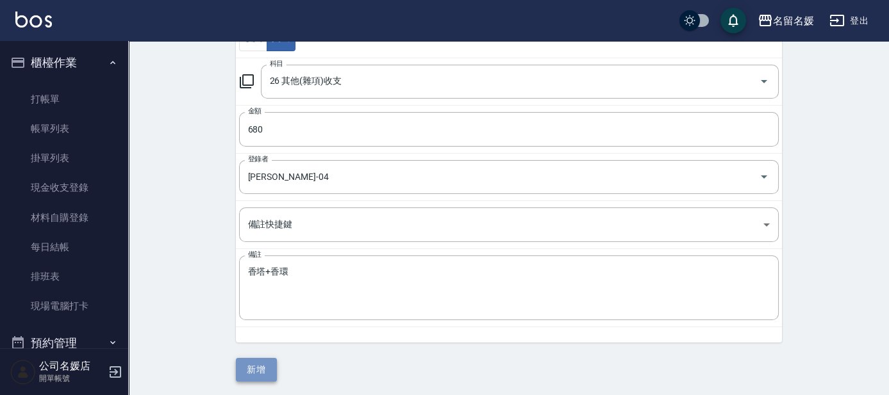
click at [248, 368] on button "新增" at bounding box center [256, 370] width 41 height 24
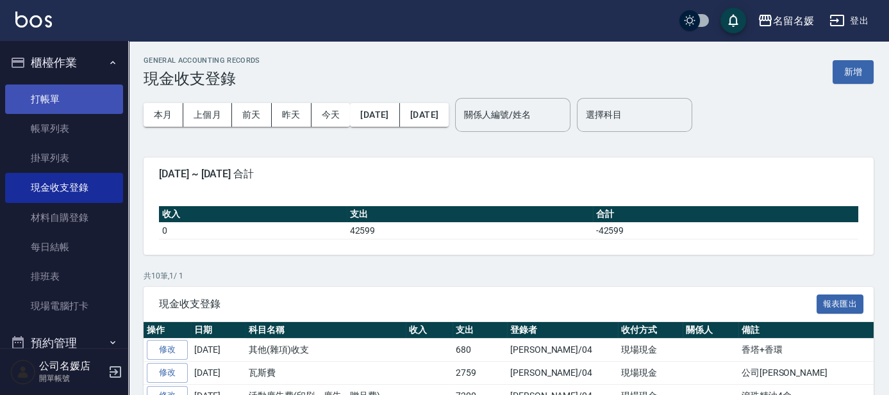
drag, startPoint x: 75, startPoint y: 106, endPoint x: 83, endPoint y: 105, distance: 8.4
click at [75, 106] on link "打帳單" at bounding box center [64, 99] width 118 height 29
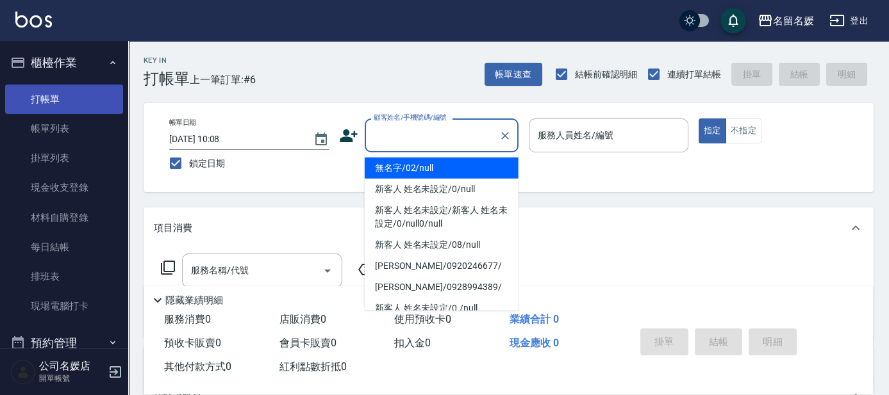
type input "無名字/02/null"
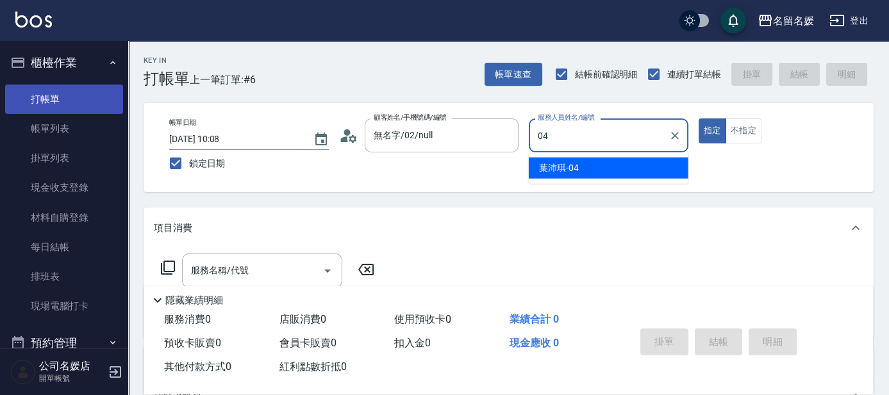
type input "04"
type button "true"
type input "葉沛琪-04"
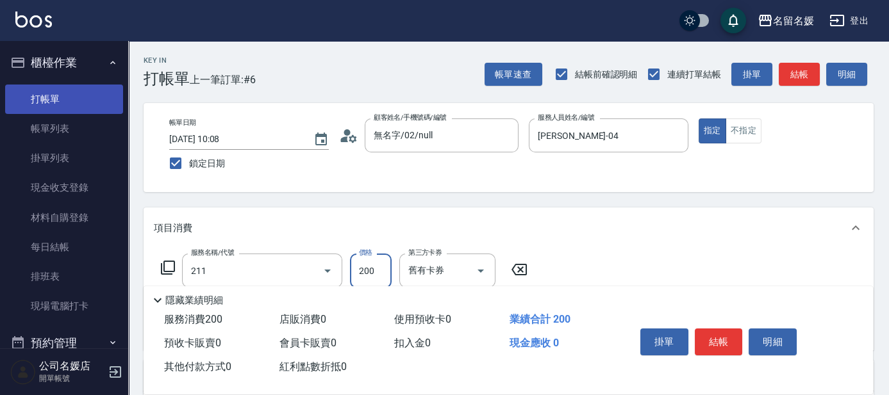
type input "洗髮券~名留200(211)"
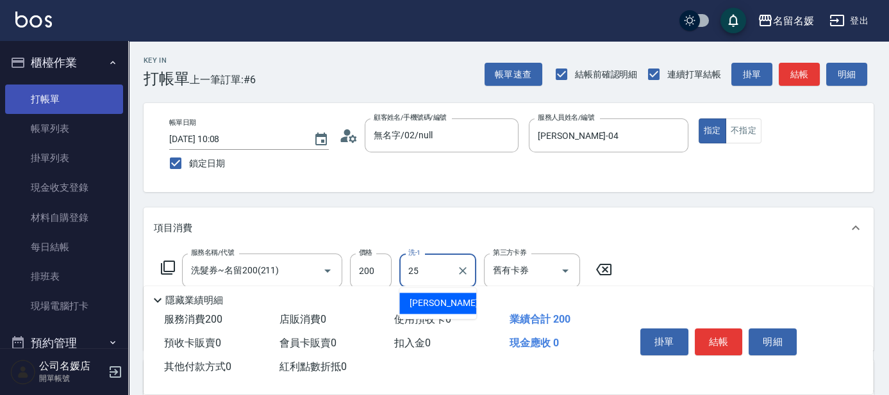
type input "楊瑋萱-25"
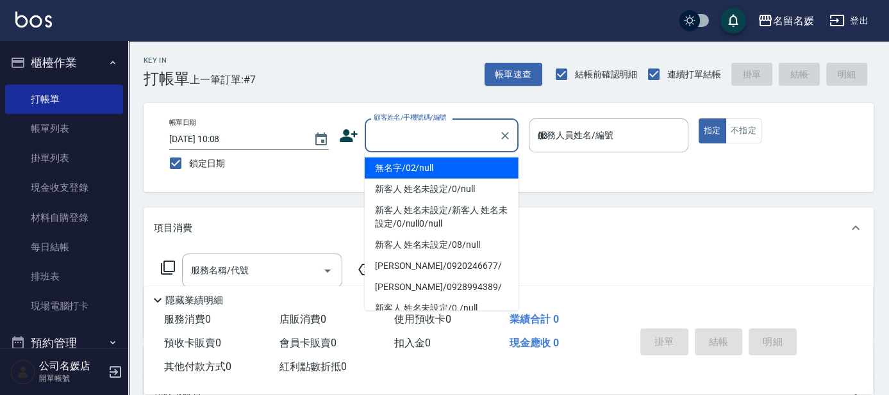
type input "03"
type input "無名字/02/null"
type input "蔡依芳-03"
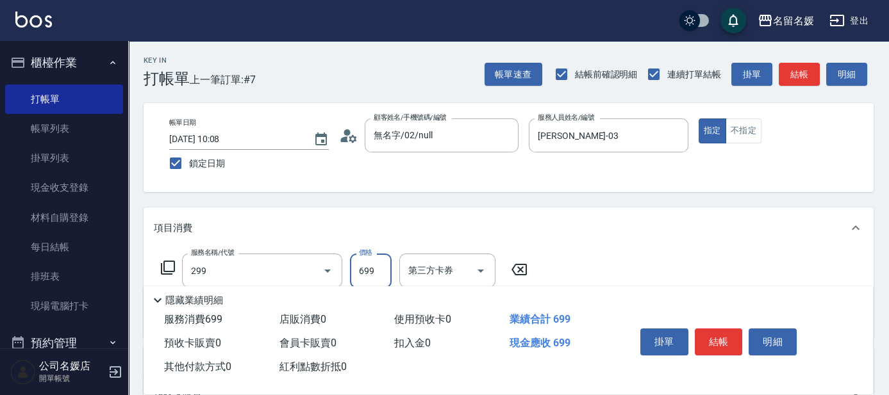
type input "滾珠洗髮699(299)"
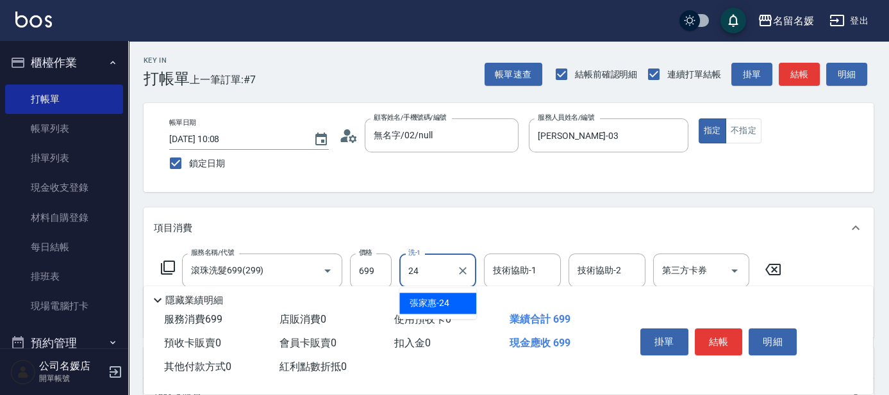
type input "張家惠-24"
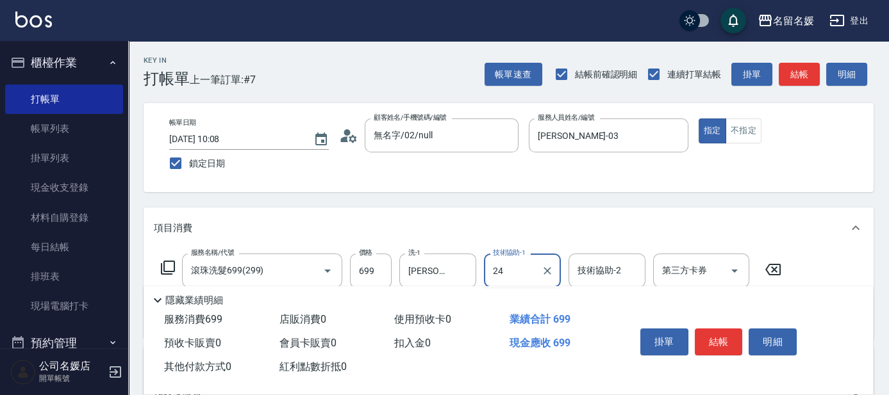
type input "張家惠-24"
type input "剪髮(580)(408)"
